Goal: Navigation & Orientation: Find specific page/section

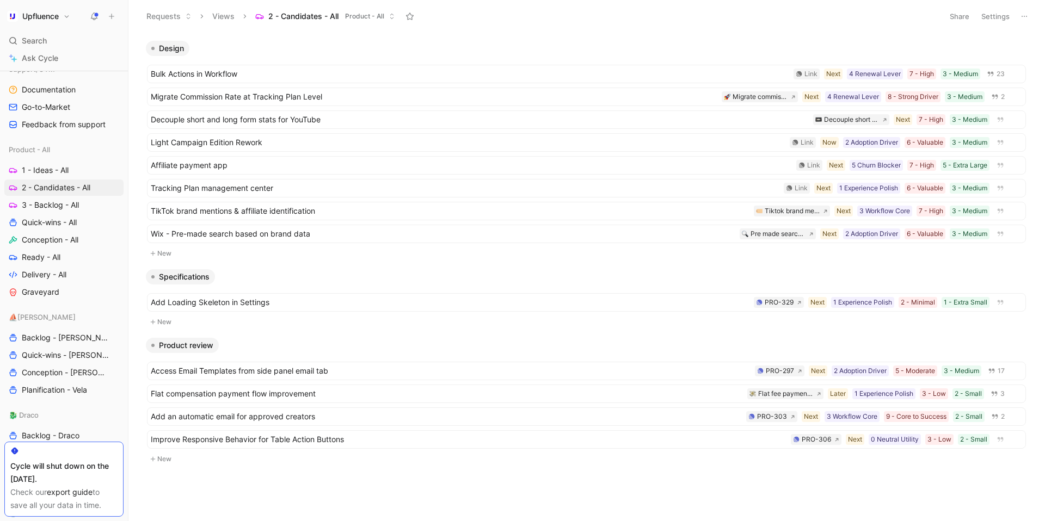
scroll to position [385, 0]
click at [97, 19] on icon at bounding box center [94, 16] width 9 height 9
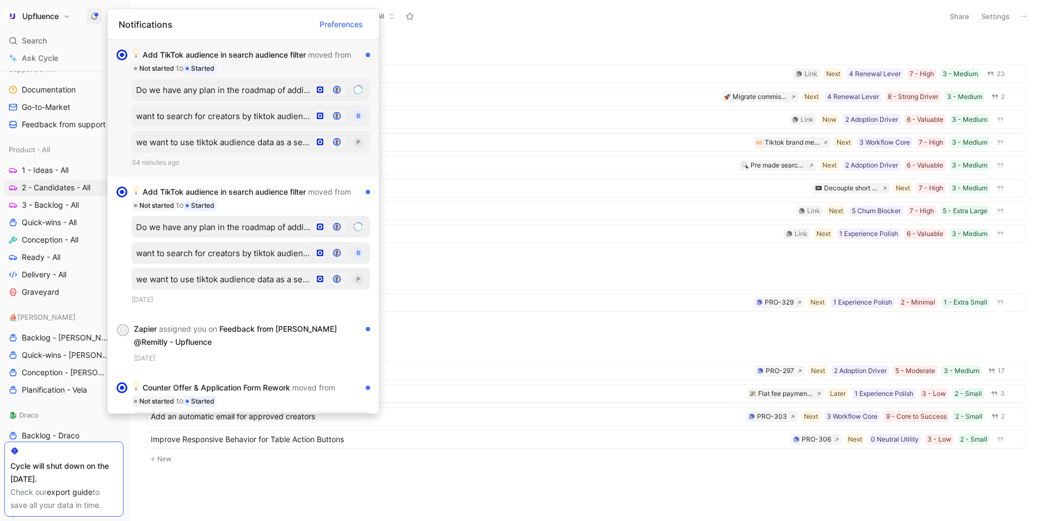
click at [278, 71] on div "Add TikTok audience in search audience filter moved from Not started to Started" at bounding box center [247, 61] width 230 height 26
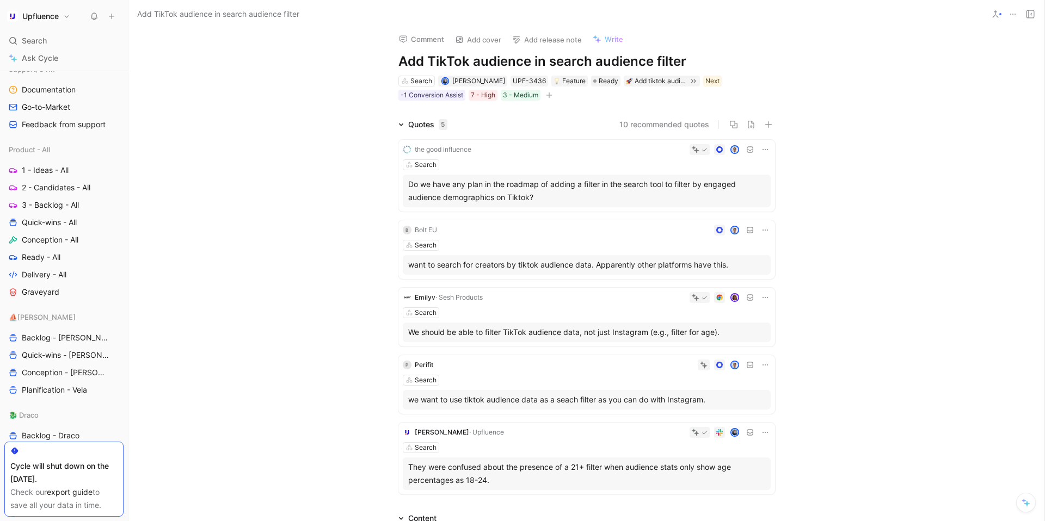
scroll to position [5, 0]
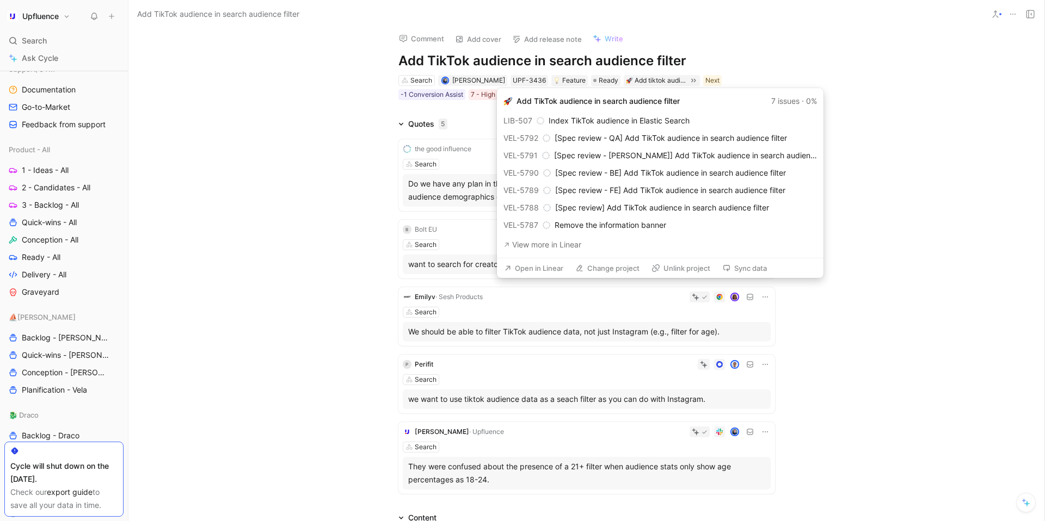
click at [552, 264] on button "Open in Linear" at bounding box center [533, 268] width 69 height 15
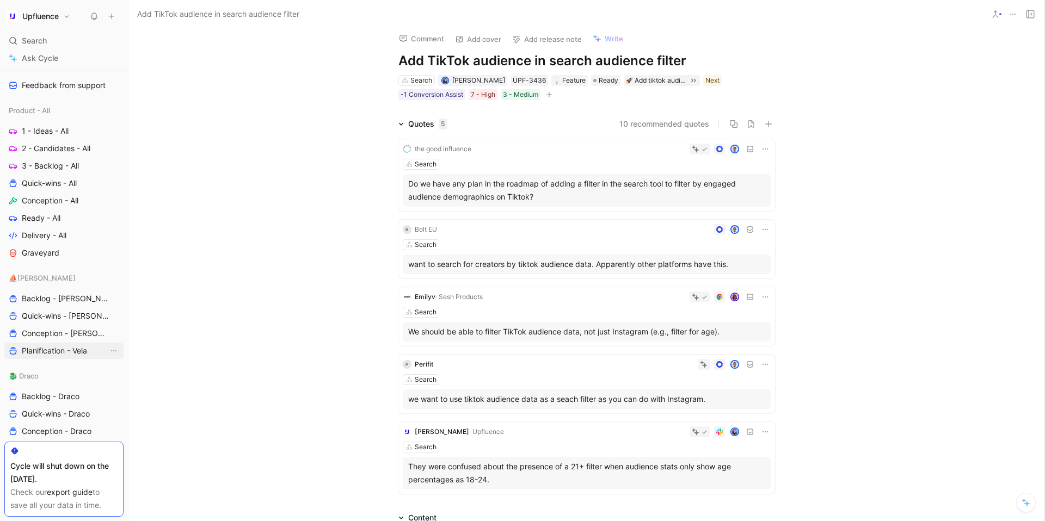
scroll to position [395, 0]
click at [61, 144] on span "2 - Candidates - All" at bounding box center [56, 143] width 69 height 11
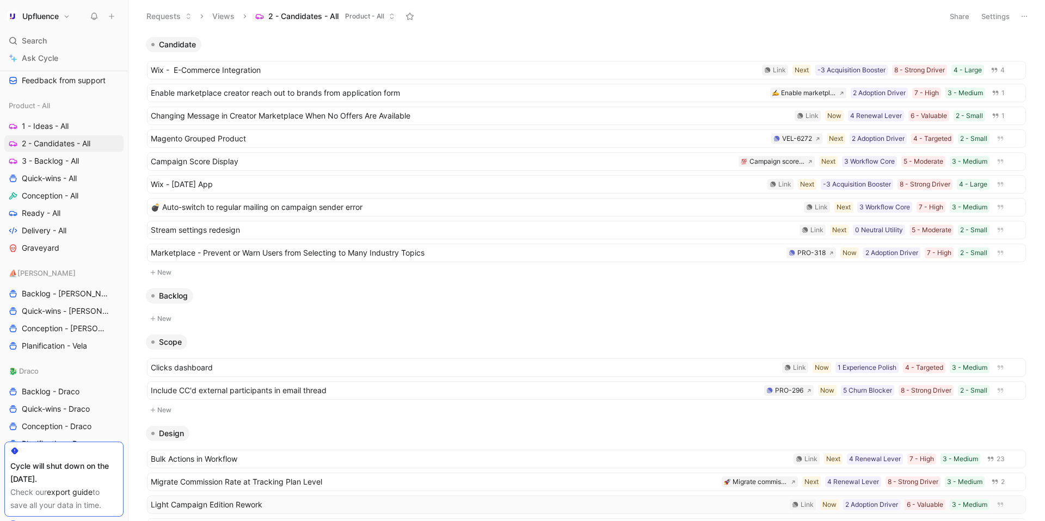
scroll to position [395, 0]
